Goal: Register for event/course

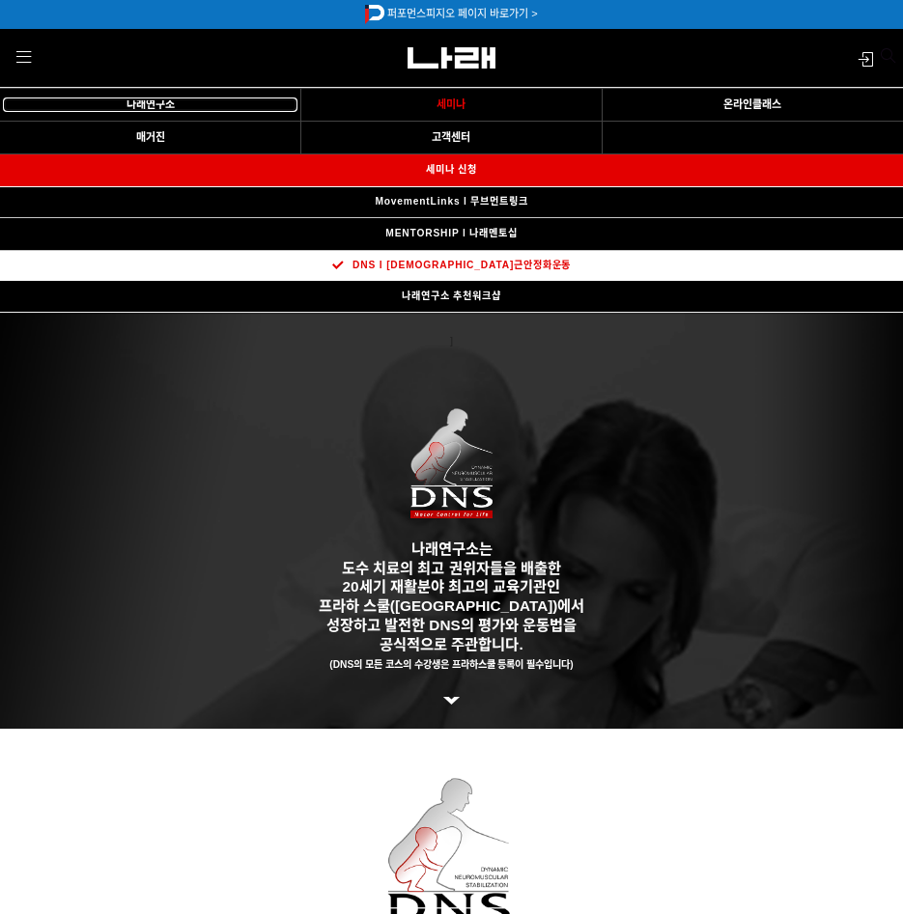
click at [191, 109] on link "나래연구소" at bounding box center [150, 104] width 292 height 13
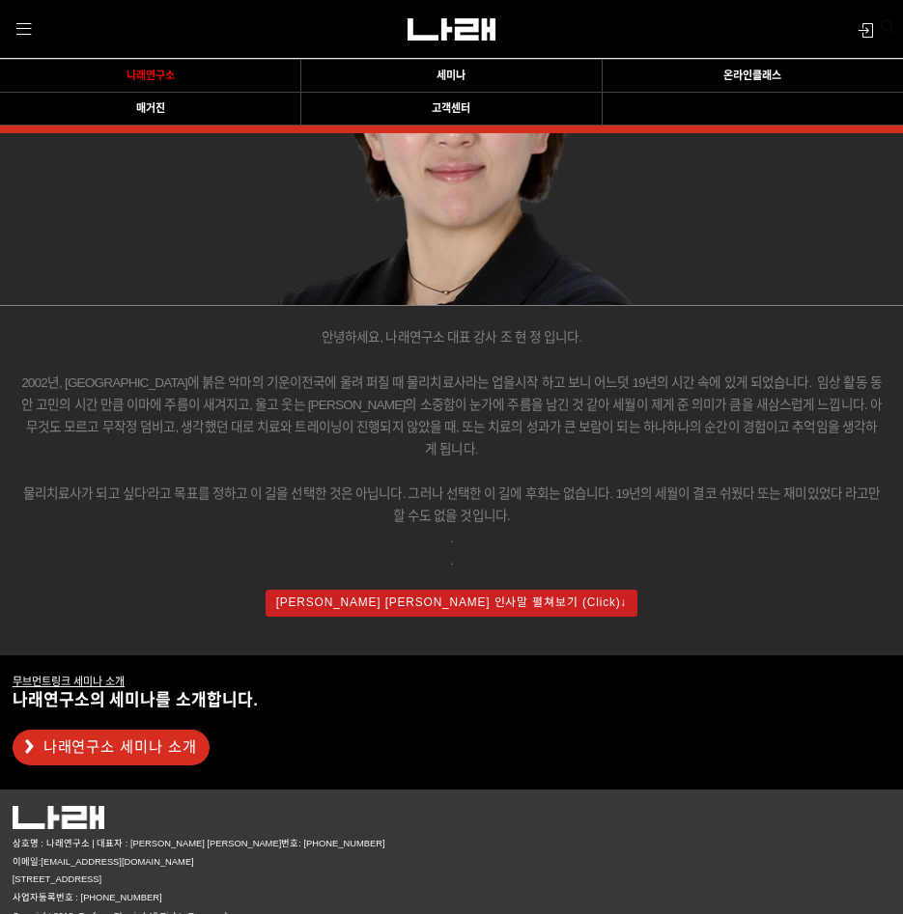
scroll to position [2927, 0]
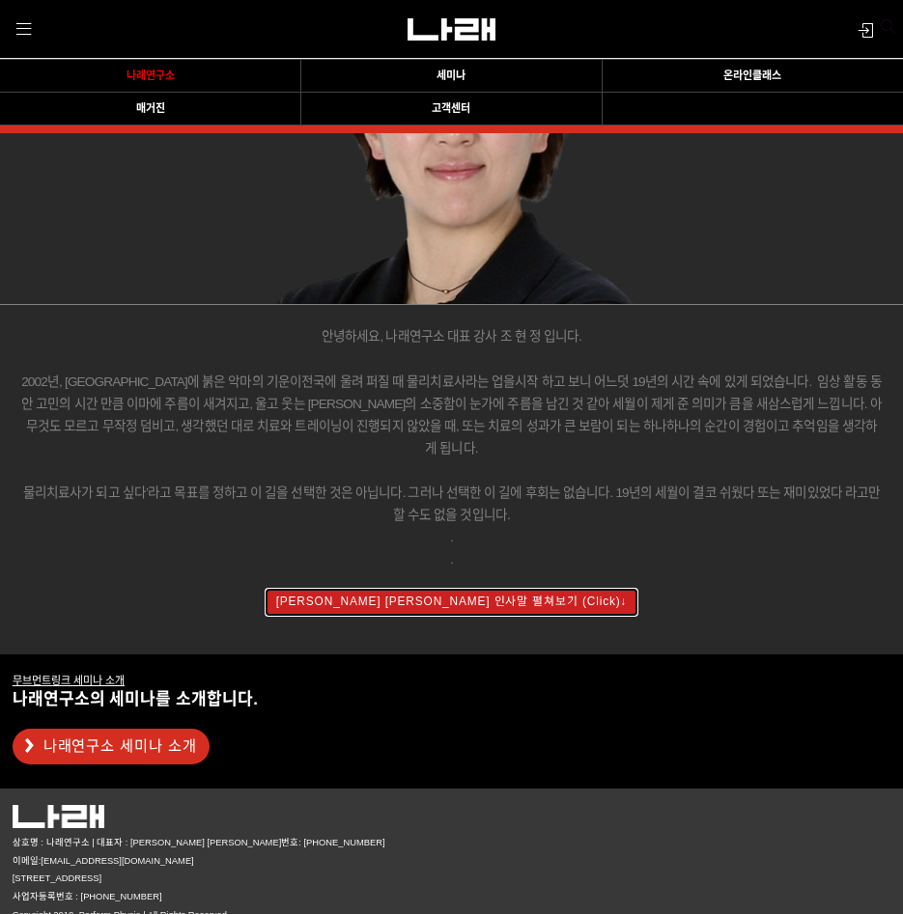
click at [375, 589] on button "조현정 대표 인사말 펼쳐보기 (Click)↓" at bounding box center [450, 602] width 371 height 26
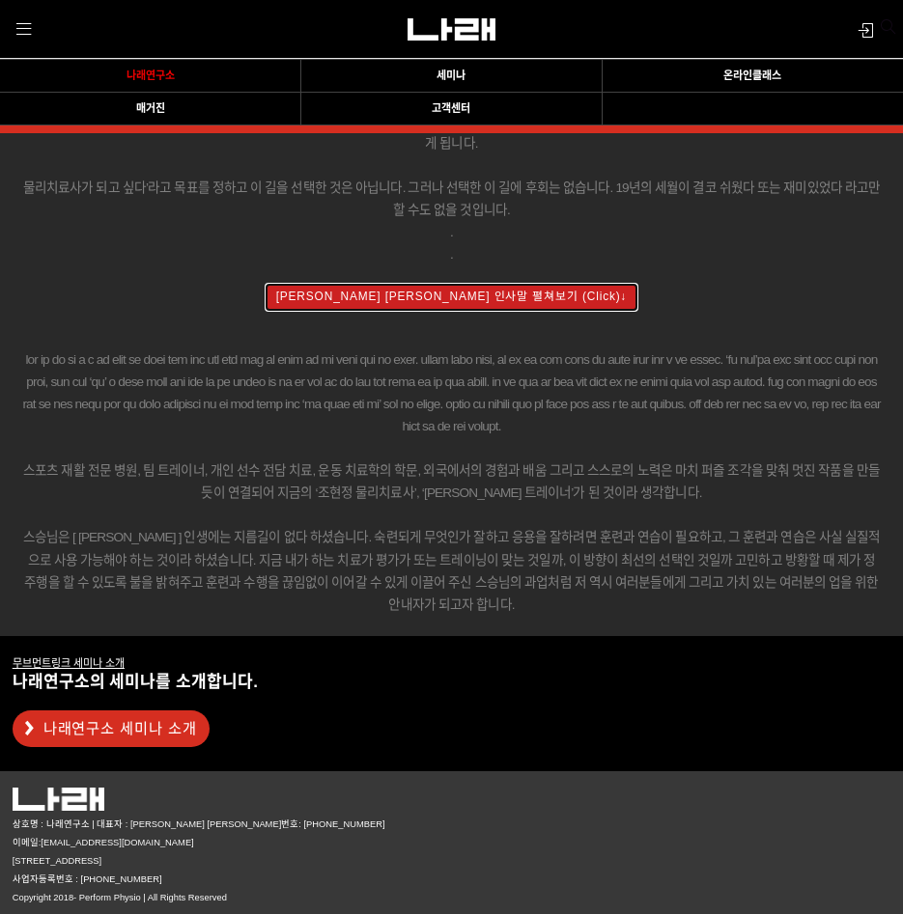
scroll to position [3236, 0]
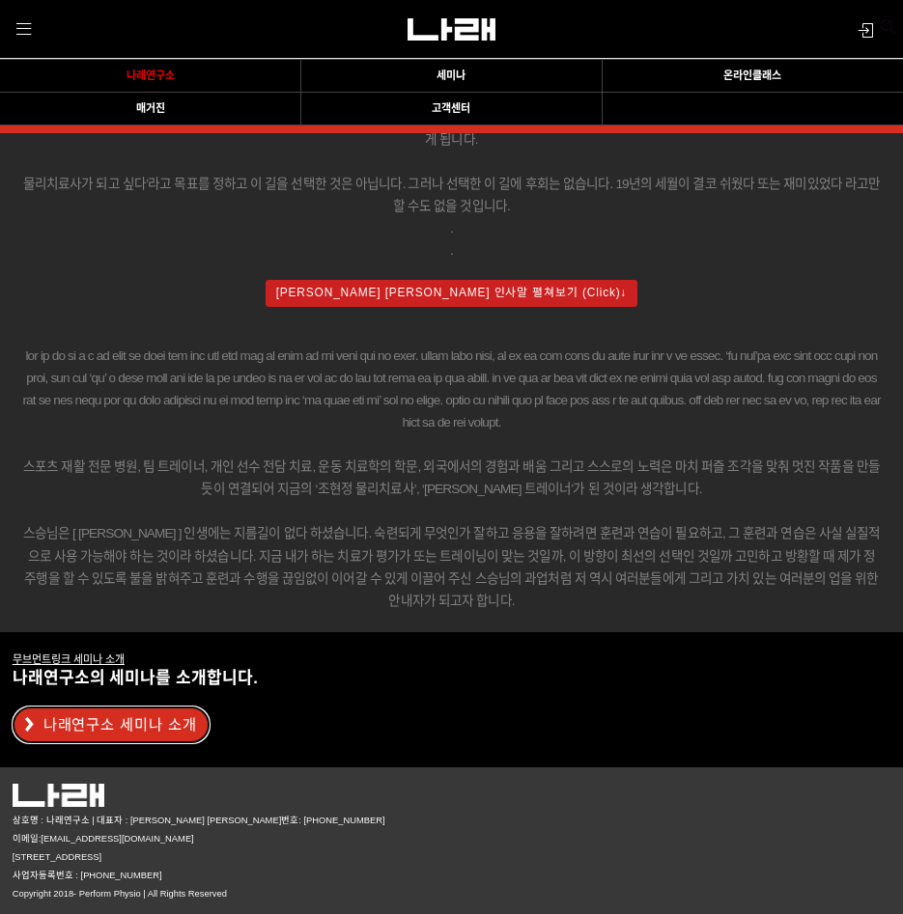
click at [139, 733] on link "나래연구소 세미나 소개" at bounding box center [111, 725] width 197 height 36
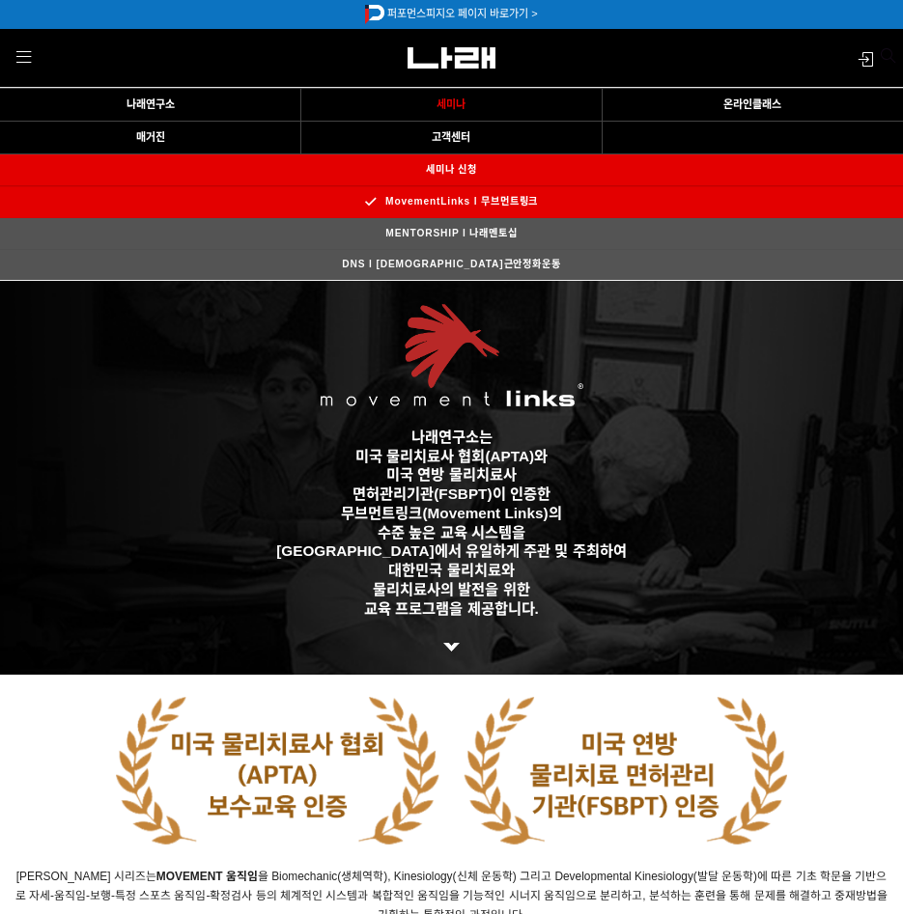
click at [447, 640] on strong at bounding box center [451, 645] width 17 height 16
click at [515, 200] on link "MovementLinks l 무브먼트링크" at bounding box center [451, 202] width 214 height 31
click at [472, 166] on link "세미나 신청" at bounding box center [451, 169] width 92 height 31
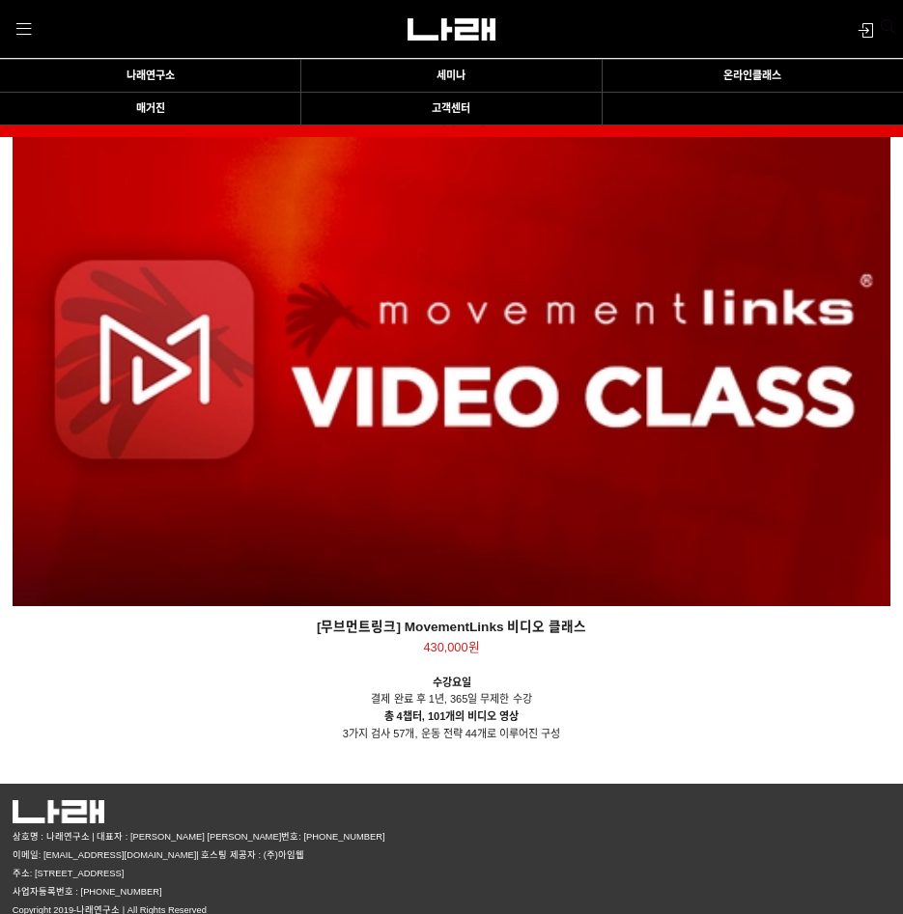
scroll to position [1368, 0]
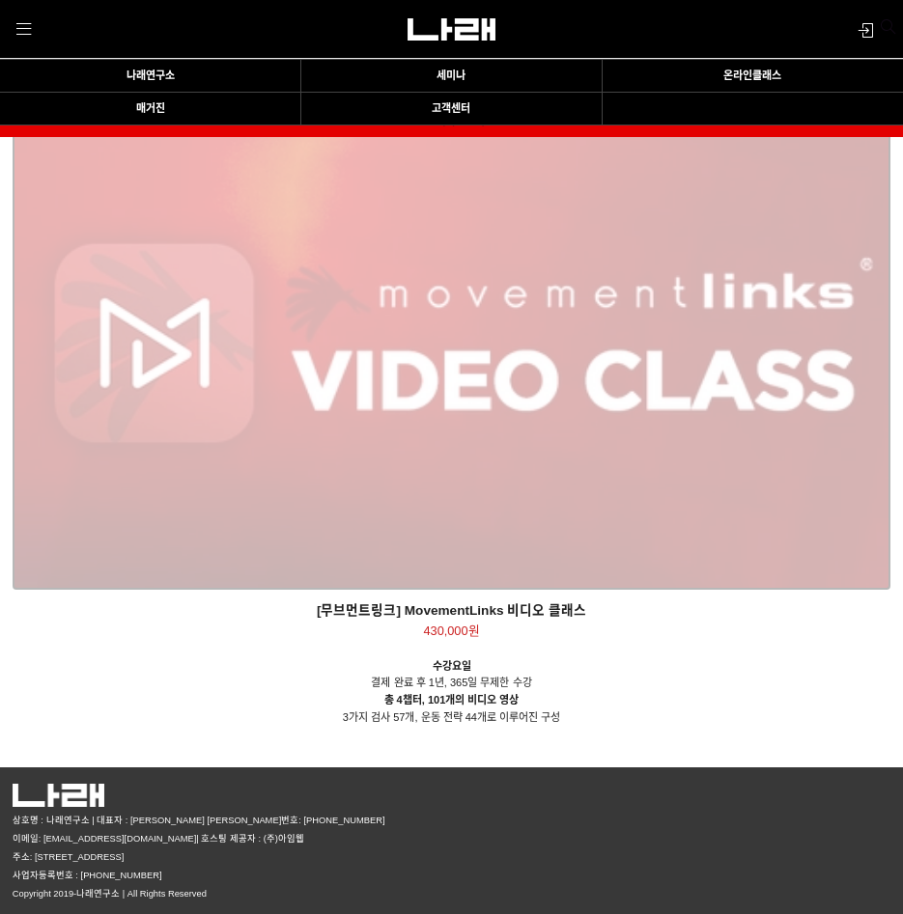
click at [580, 468] on div "[무브먼트링크] MovementLinks 비디오 클래스 430,000원 TIME SALE" at bounding box center [452, 343] width 878 height 493
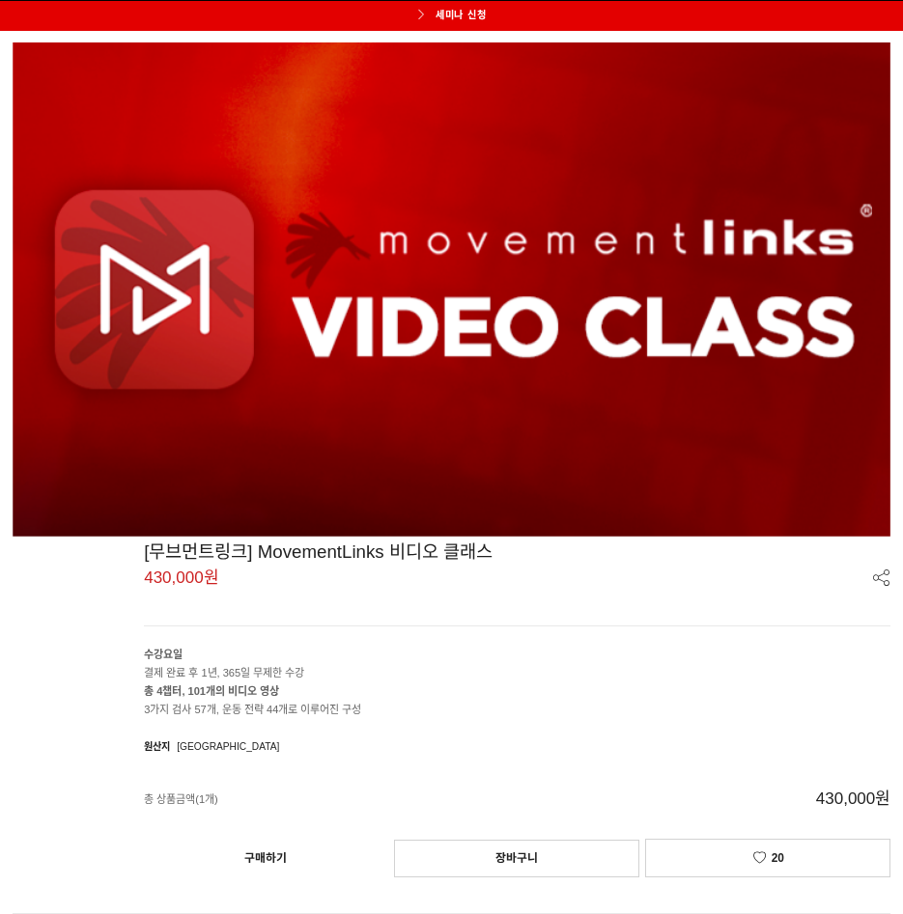
scroll to position [202, 0]
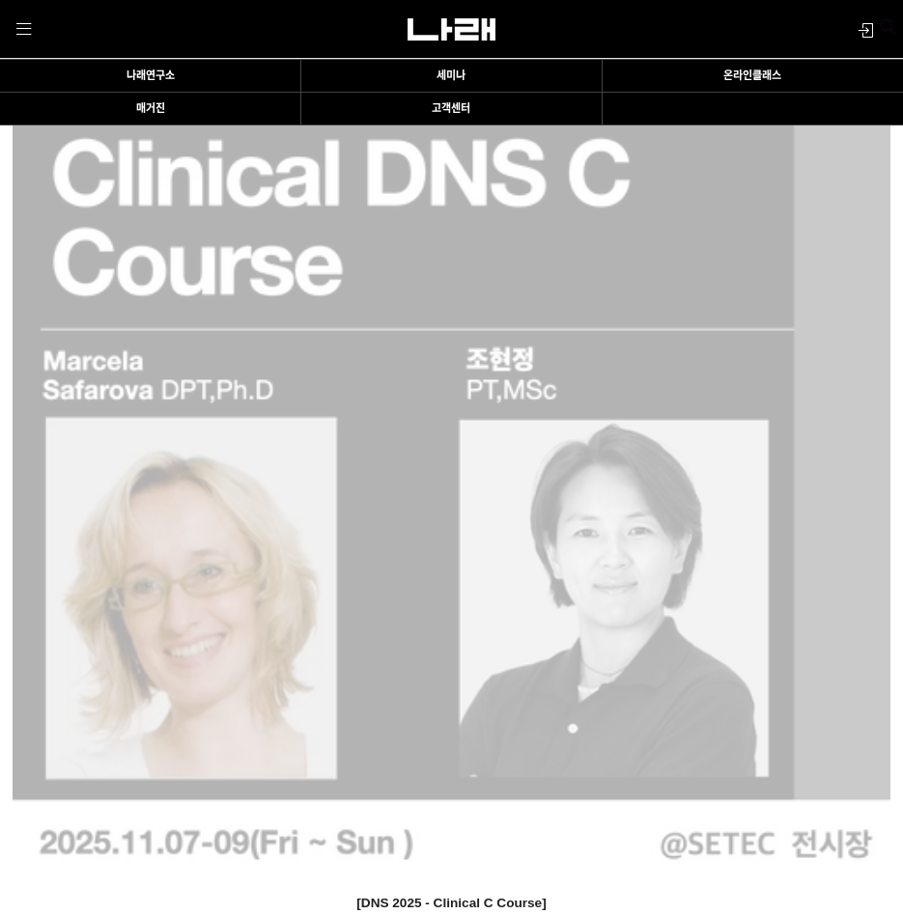
scroll to position [214, 0]
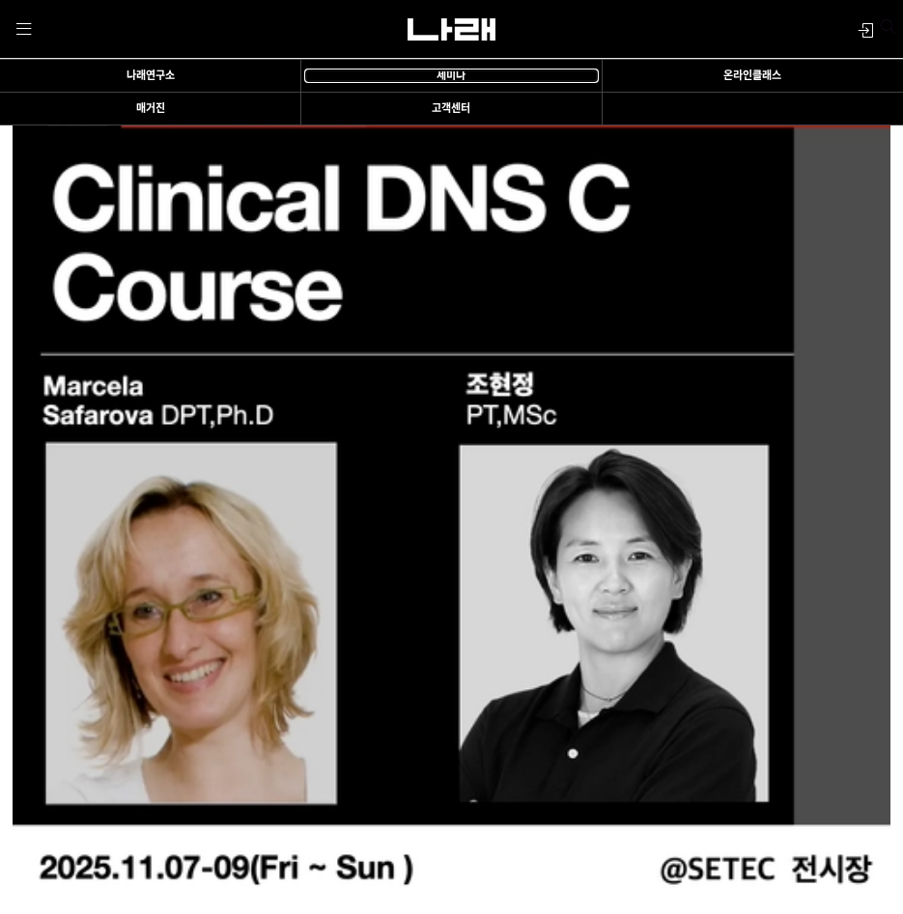
click at [447, 77] on span "세미나" at bounding box center [450, 76] width 29 height 12
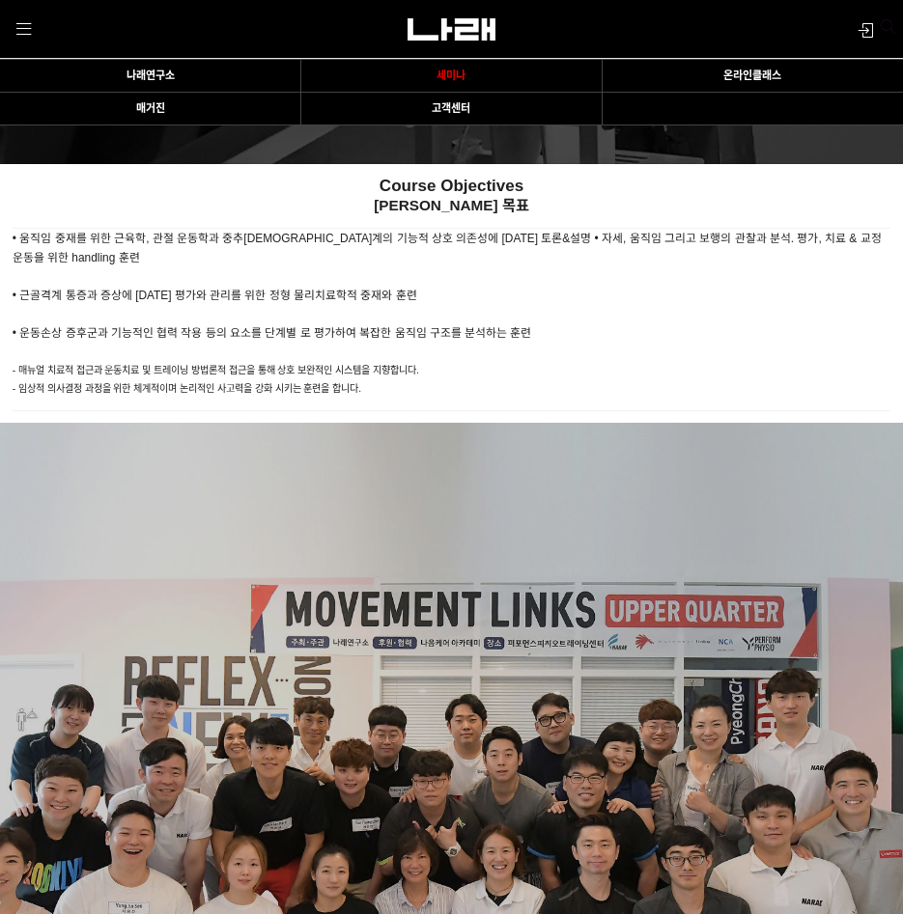
scroll to position [2027, 0]
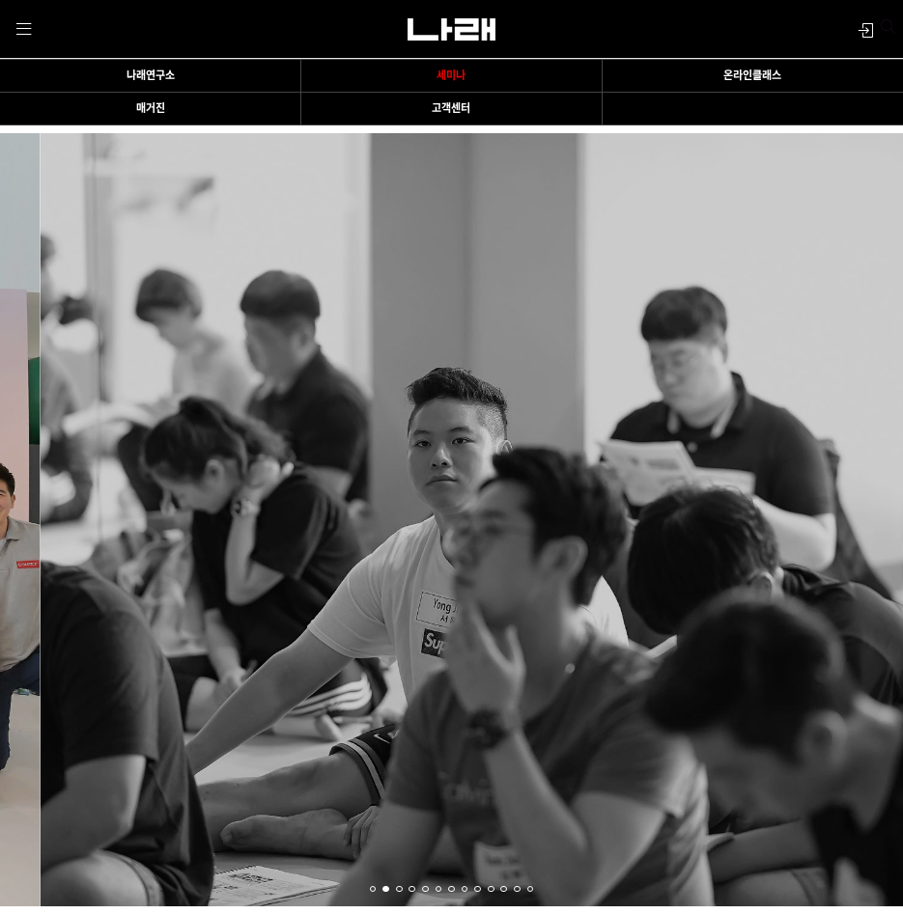
drag, startPoint x: 697, startPoint y: 616, endPoint x: 142, endPoint y: 599, distance: 555.3
click at [177, 604] on p at bounding box center [492, 519] width 903 height 772
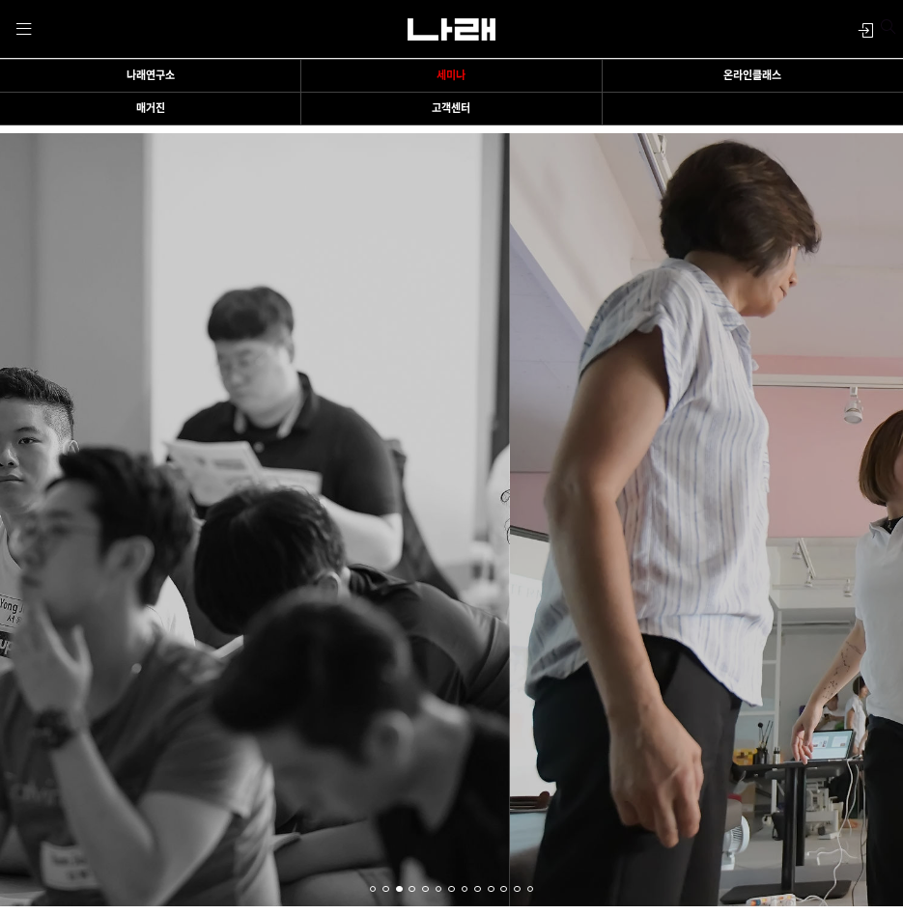
drag, startPoint x: 726, startPoint y: 587, endPoint x: 356, endPoint y: 560, distance: 370.7
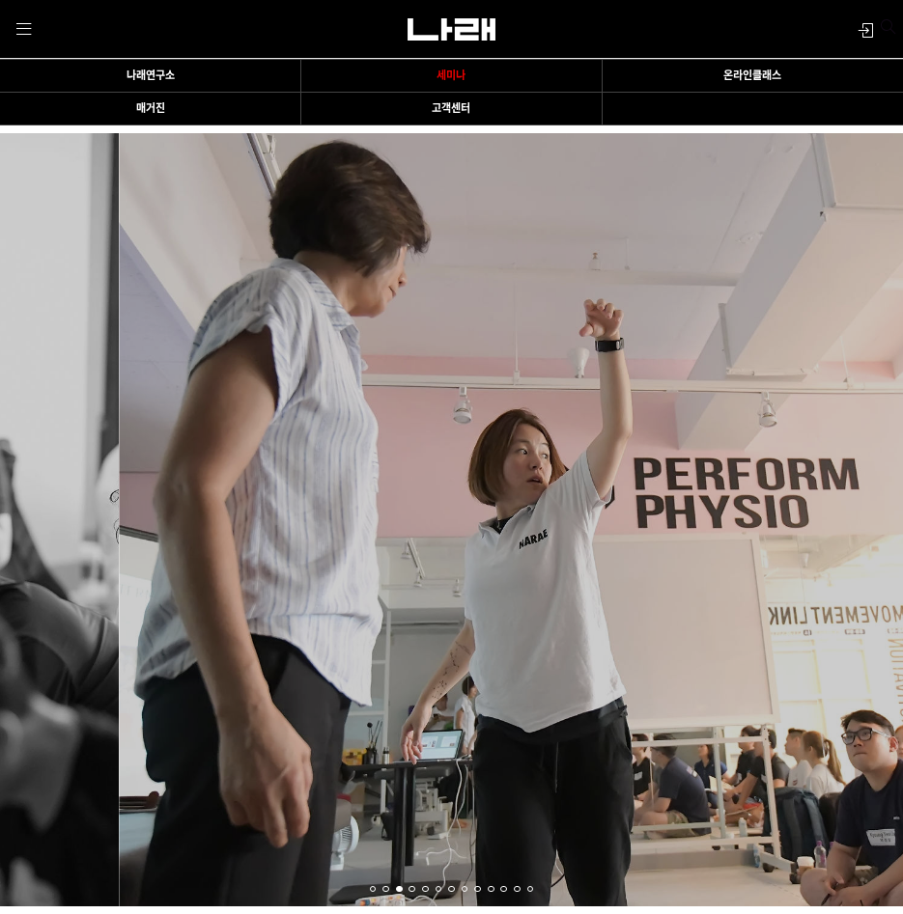
drag, startPoint x: 712, startPoint y: 566, endPoint x: 46, endPoint y: 567, distance: 666.1
click at [212, 582] on p at bounding box center [570, 519] width 903 height 772
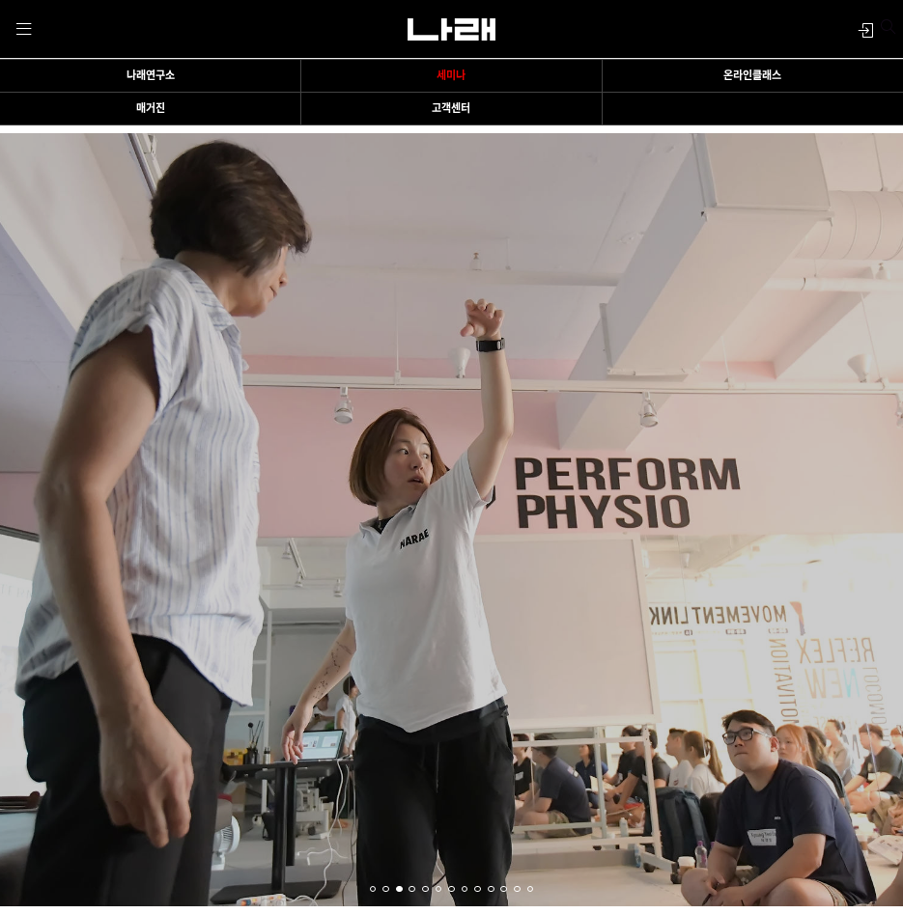
click at [407, 881] on div at bounding box center [412, 888] width 14 height 14
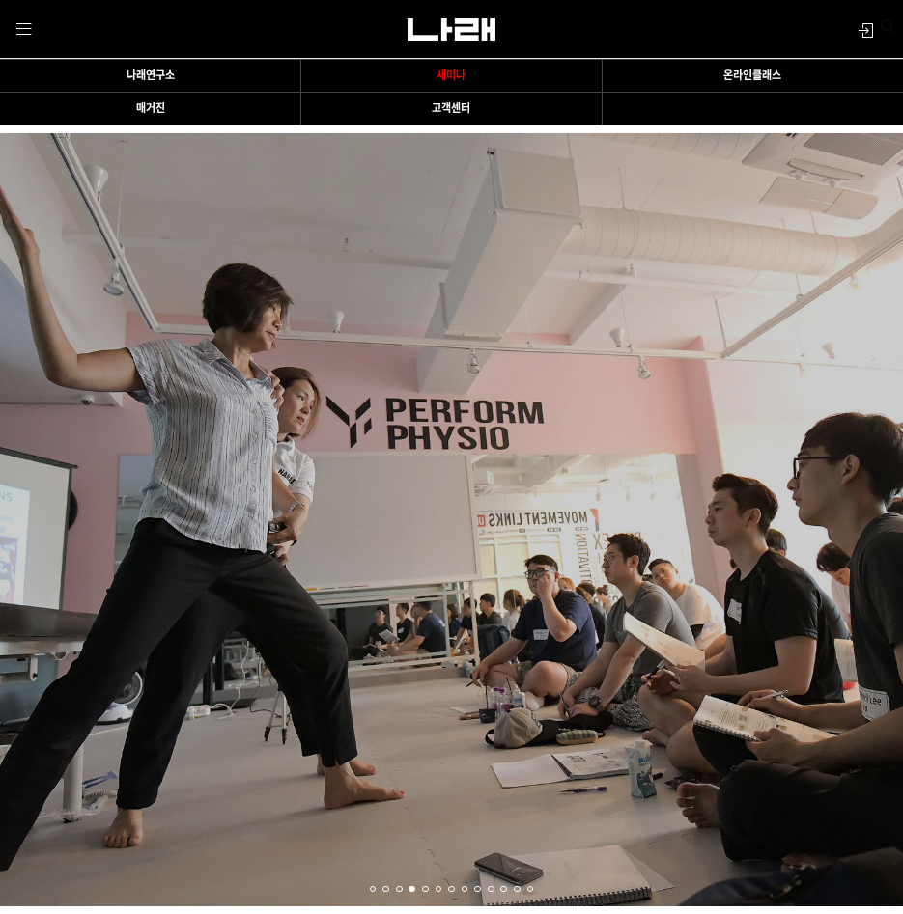
click at [428, 886] on span at bounding box center [425, 889] width 7 height 7
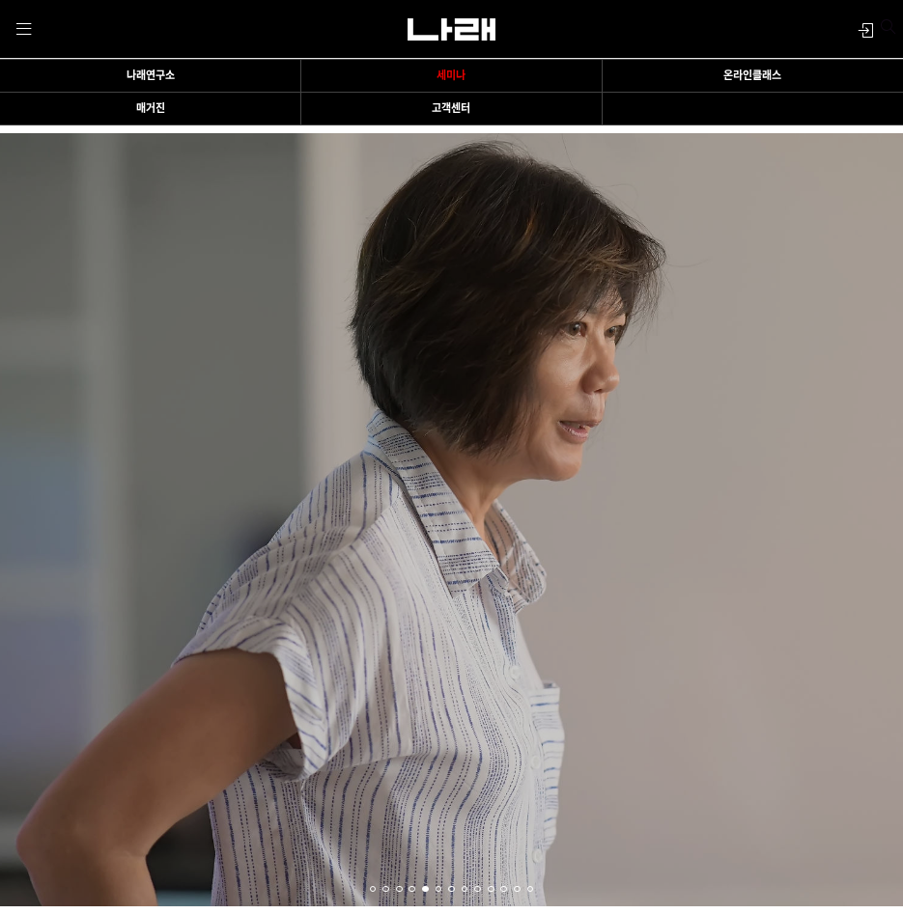
click at [442, 881] on div at bounding box center [439, 888] width 14 height 14
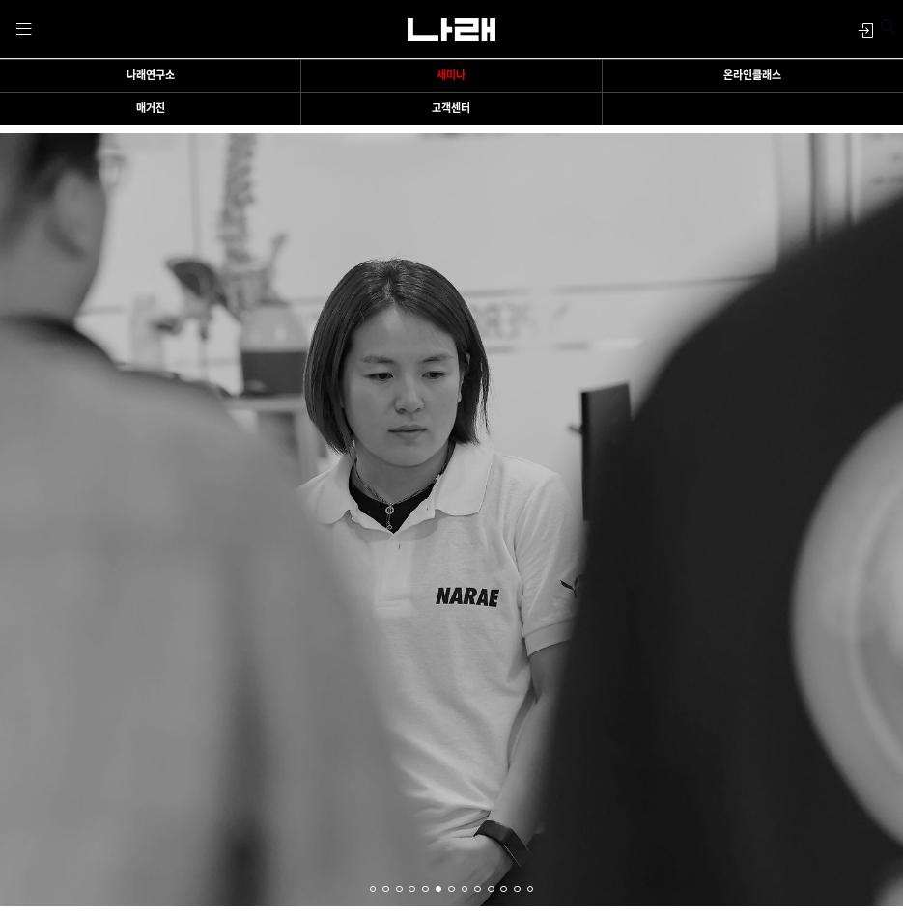
click at [453, 881] on div at bounding box center [452, 888] width 14 height 14
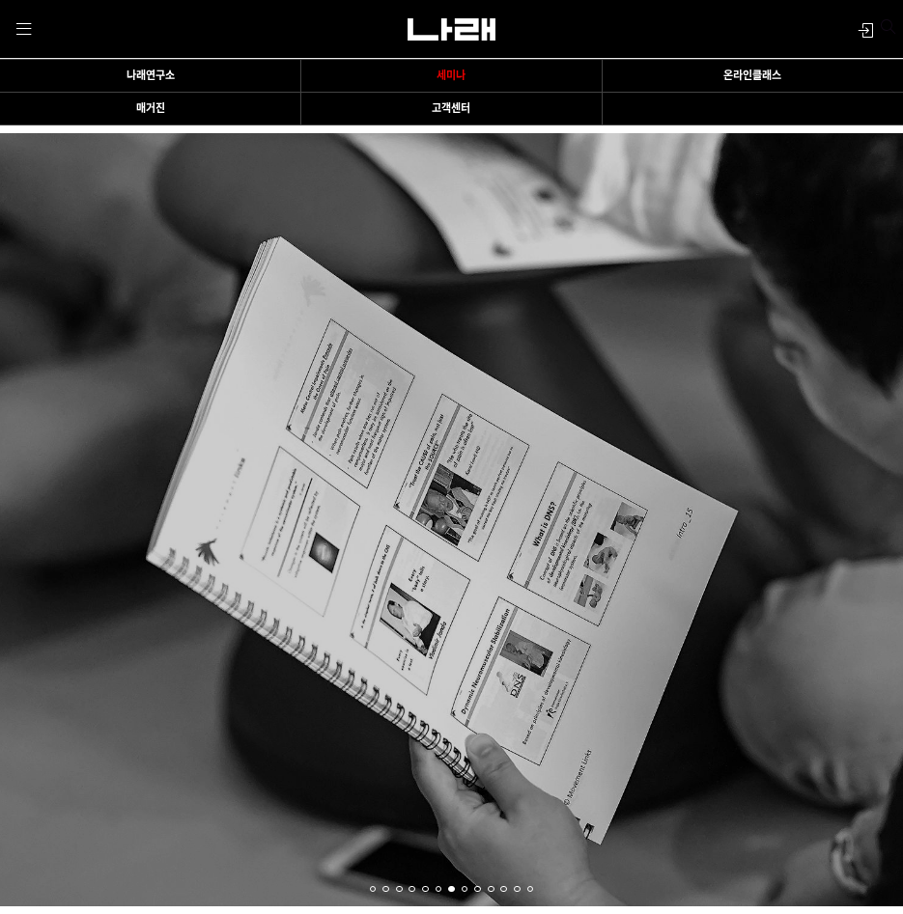
click at [462, 886] on span at bounding box center [464, 889] width 7 height 7
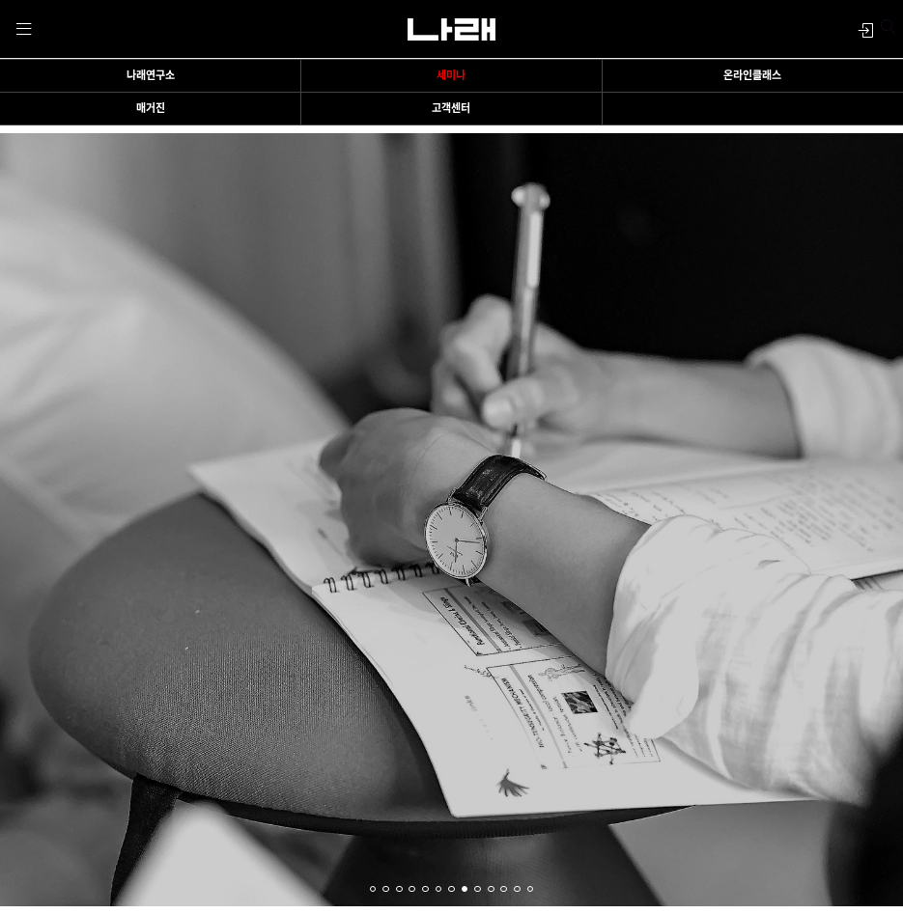
click at [471, 881] on div at bounding box center [478, 888] width 14 height 14
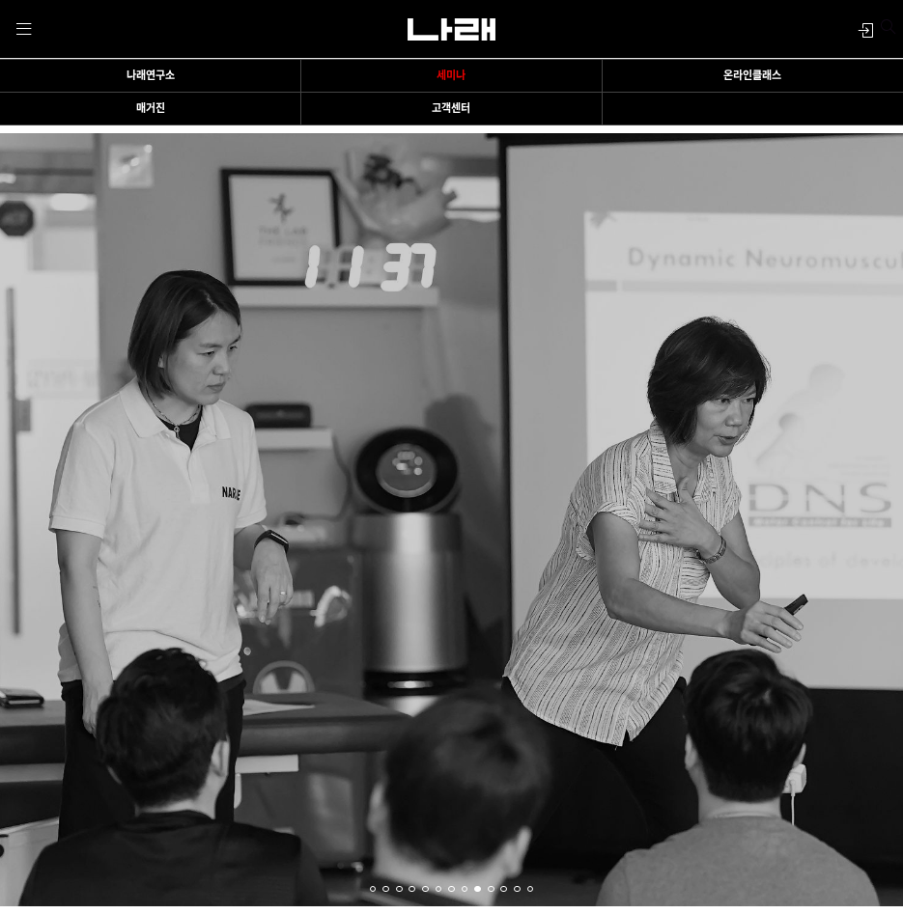
click at [485, 881] on div at bounding box center [491, 888] width 14 height 14
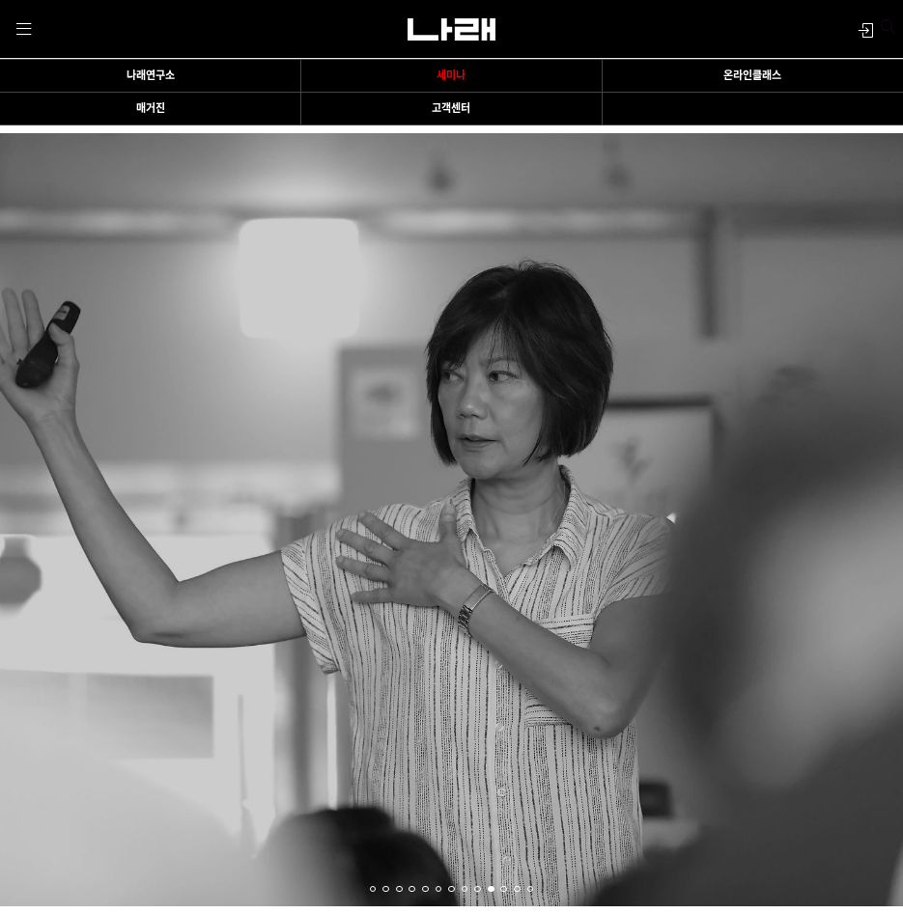
click at [503, 886] on span at bounding box center [503, 889] width 7 height 7
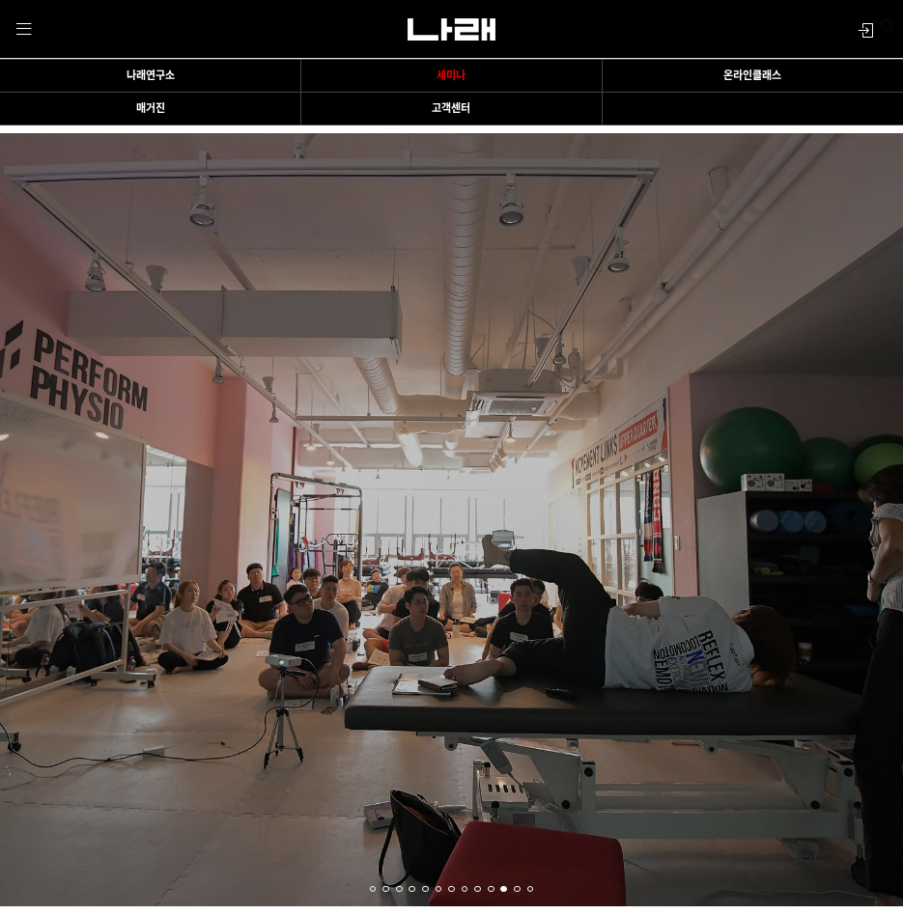
scroll to position [2054, 0]
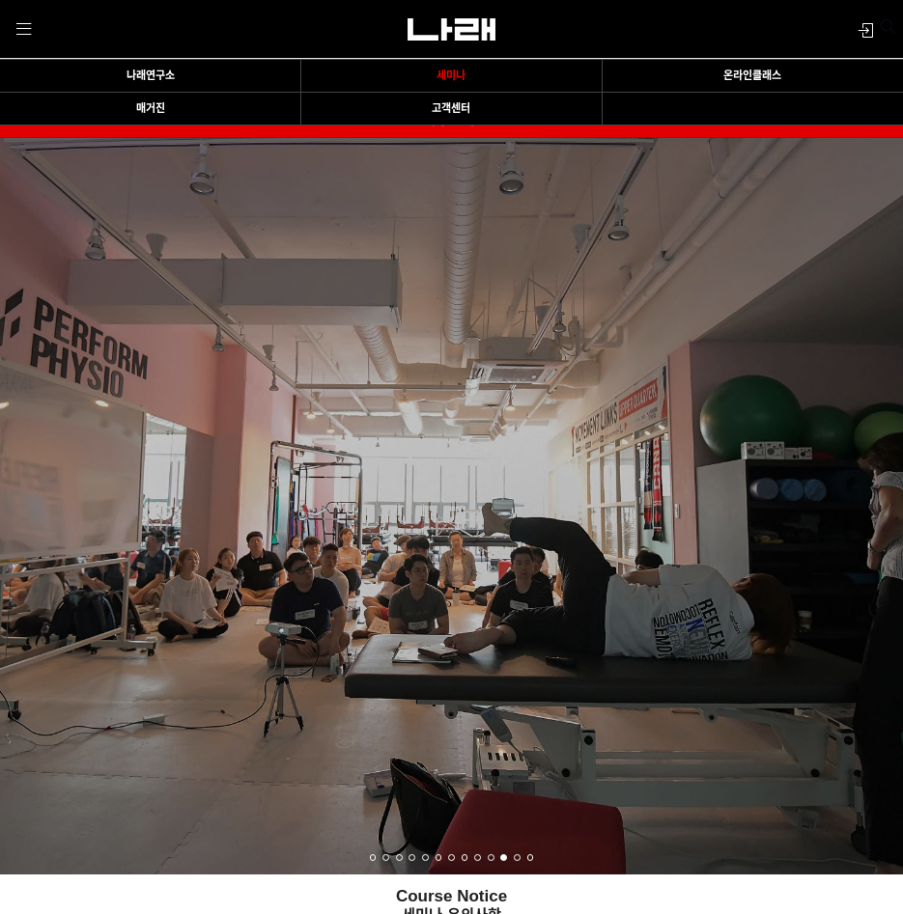
click at [517, 849] on div at bounding box center [518, 856] width 14 height 14
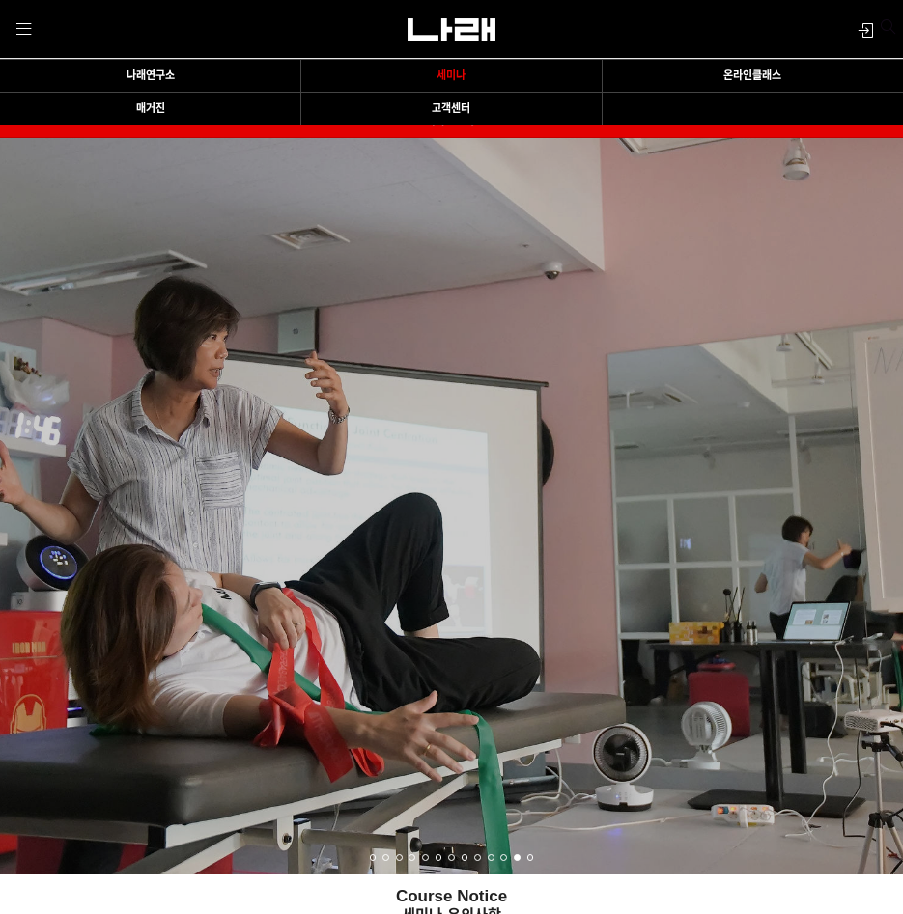
click at [533, 854] on span at bounding box center [530, 857] width 7 height 7
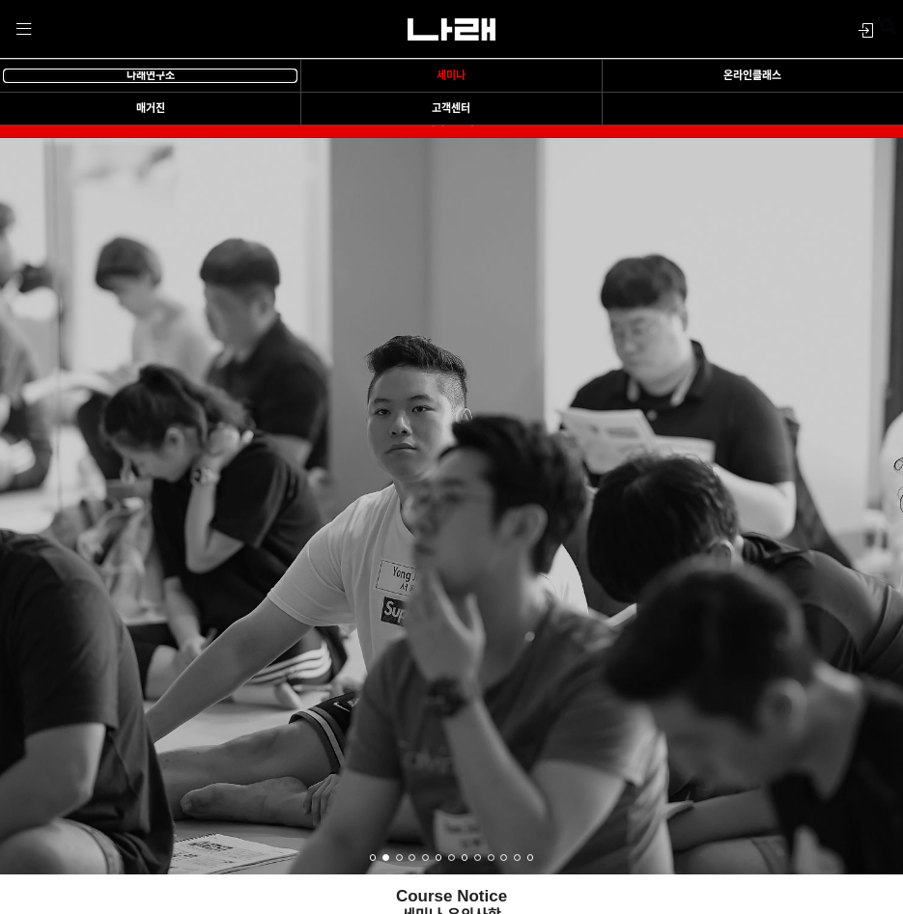
click at [177, 77] on link "나래연구소" at bounding box center [150, 76] width 292 height 13
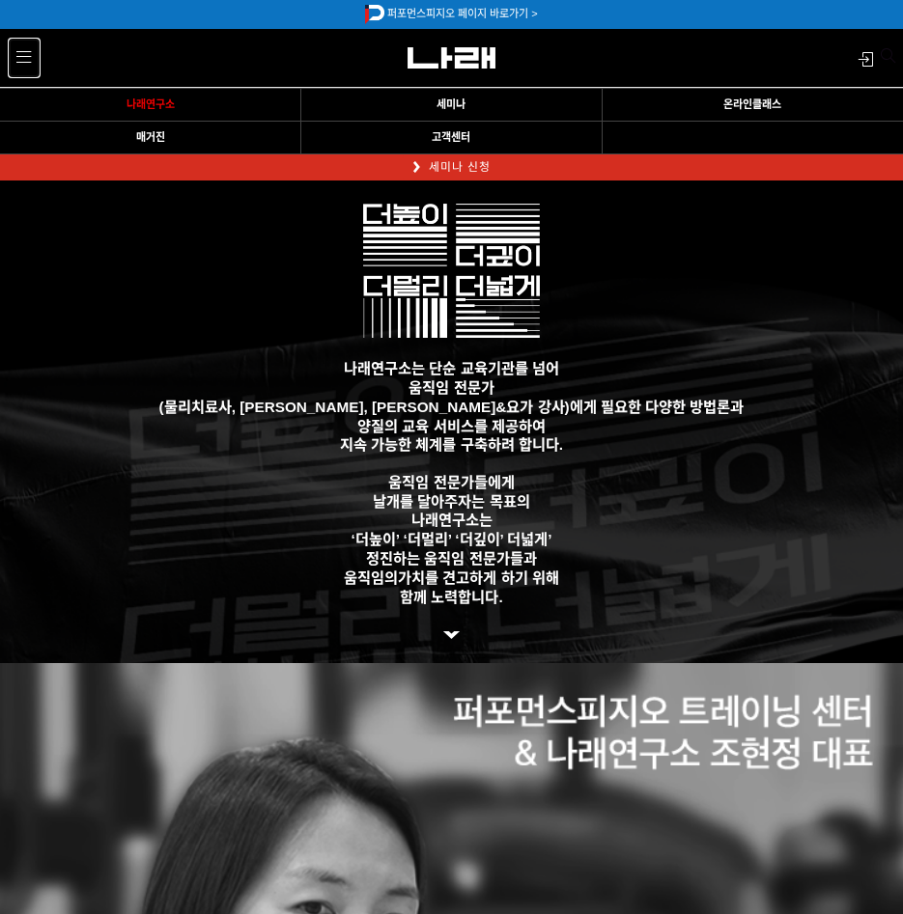
click at [24, 66] on link "MENU" at bounding box center [24, 59] width 31 height 40
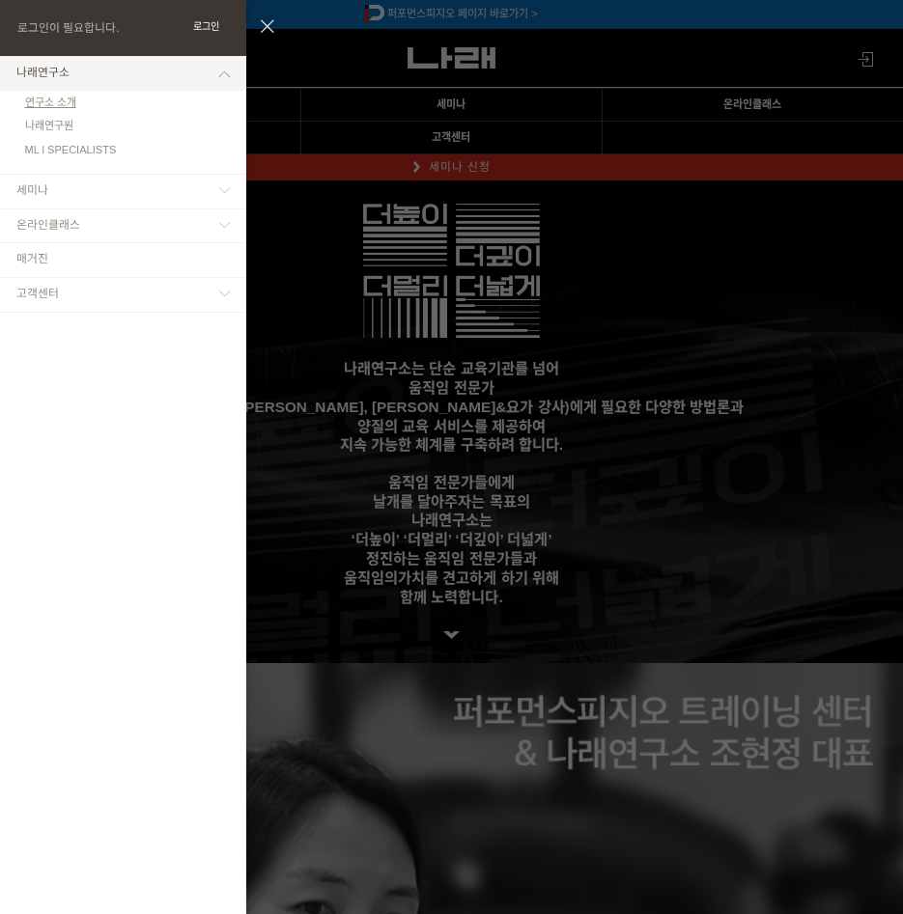
click at [63, 93] on link "연구소 소개" at bounding box center [123, 103] width 246 height 24
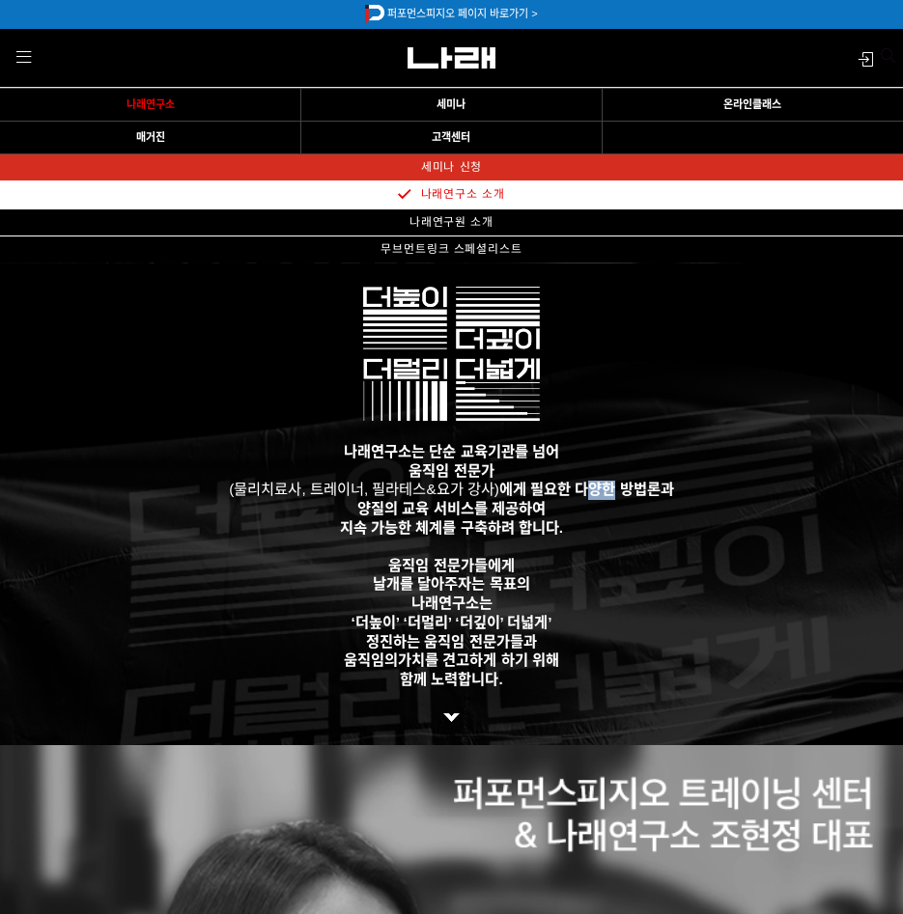
drag, startPoint x: 584, startPoint y: 487, endPoint x: 616, endPoint y: 490, distance: 32.1
click at [616, 490] on strong "에게 필요한 다양한 방법론과" at bounding box center [586, 489] width 175 height 16
drag, startPoint x: 616, startPoint y: 490, endPoint x: 659, endPoint y: 495, distance: 43.7
click at [659, 495] on strong "에게 필요한 다양한 방법론과" at bounding box center [586, 489] width 175 height 16
copy strong "다양한 방법론"
